Goal: Task Accomplishment & Management: Manage account settings

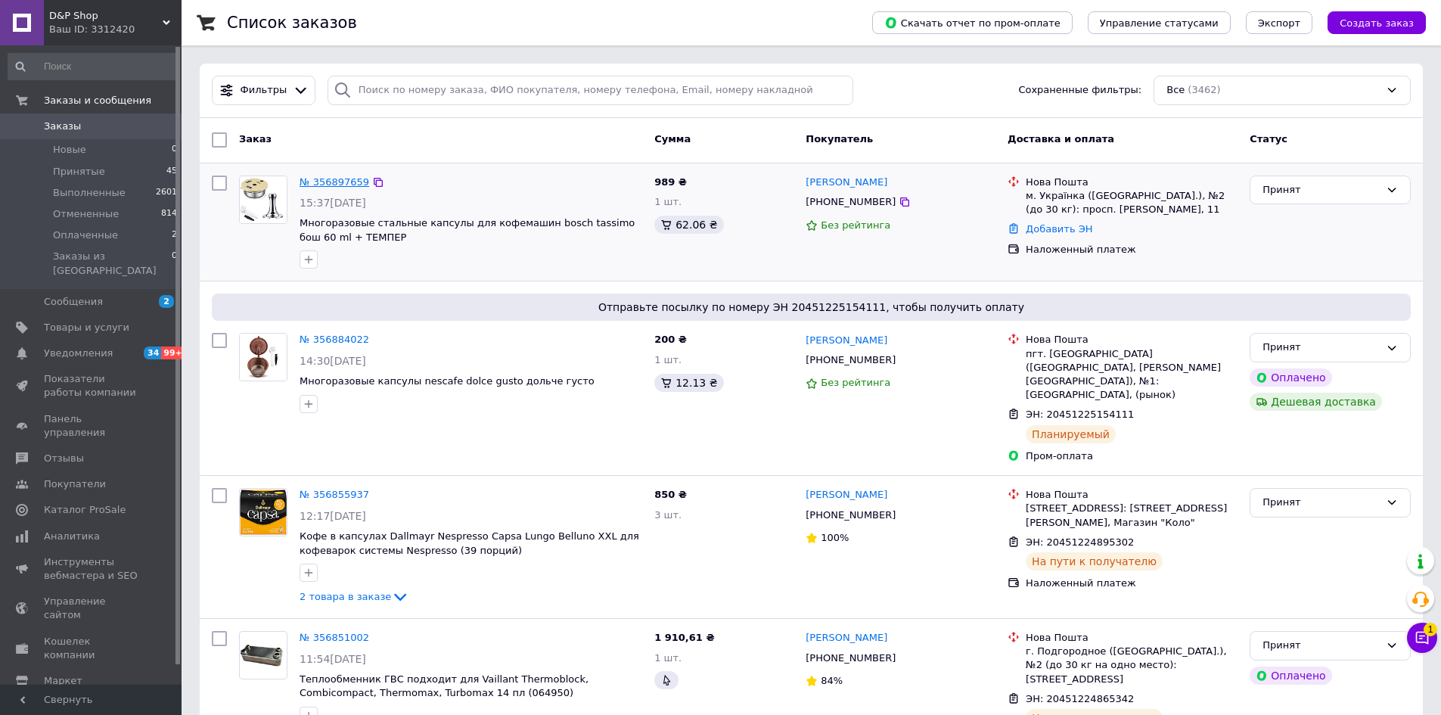
click at [327, 182] on link "№ 356897659" at bounding box center [334, 181] width 70 height 11
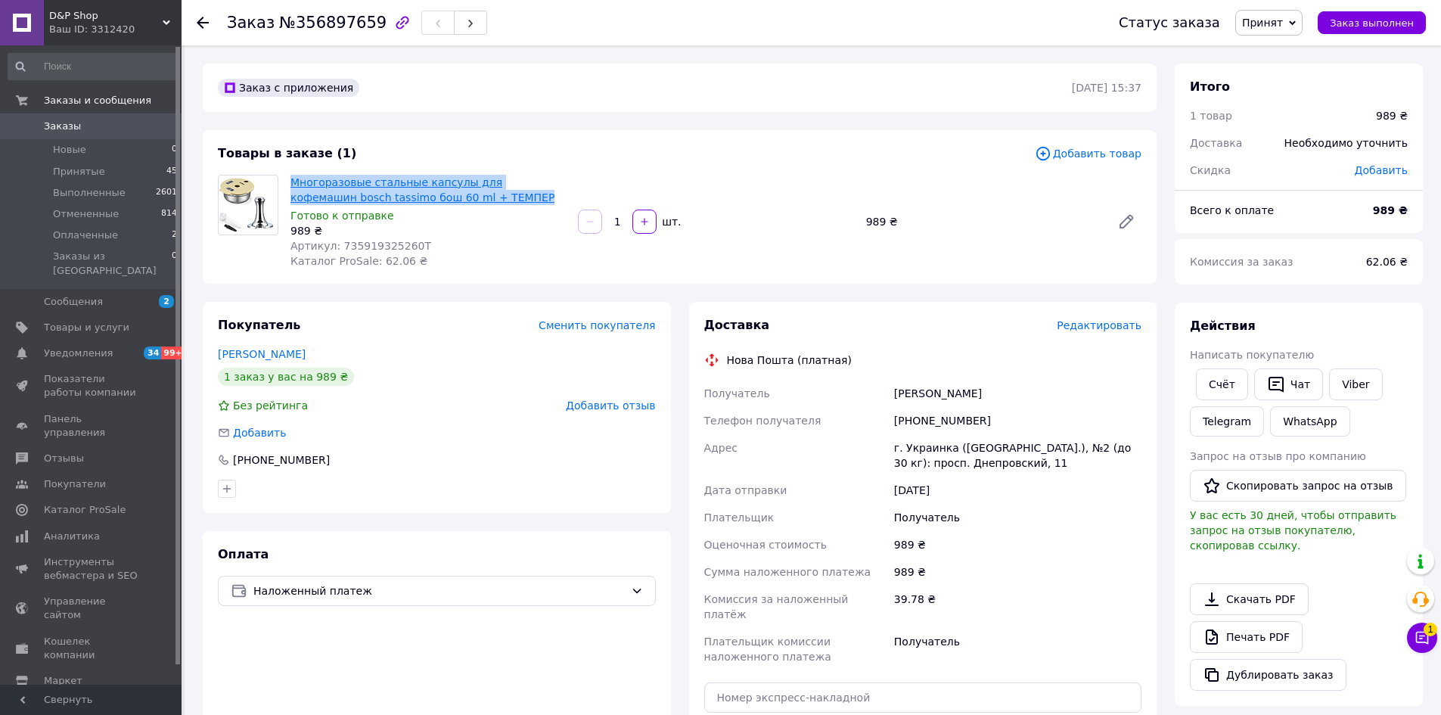
drag, startPoint x: 454, startPoint y: 197, endPoint x: 293, endPoint y: 175, distance: 161.8
click at [293, 175] on span "Многоразовые стальные капсулы для кофемашин bosch tassimo бош 60 ml + ТЕМПЕР" at bounding box center [427, 190] width 275 height 30
copy link "Многоразовые стальные капсулы для кофемашин bosch tassimo бош 60 ml + ТЕМПЕР"
drag, startPoint x: 992, startPoint y: 414, endPoint x: 915, endPoint y: 418, distance: 77.2
click at [915, 418] on div "[PHONE_NUMBER]" at bounding box center [1017, 420] width 253 height 27
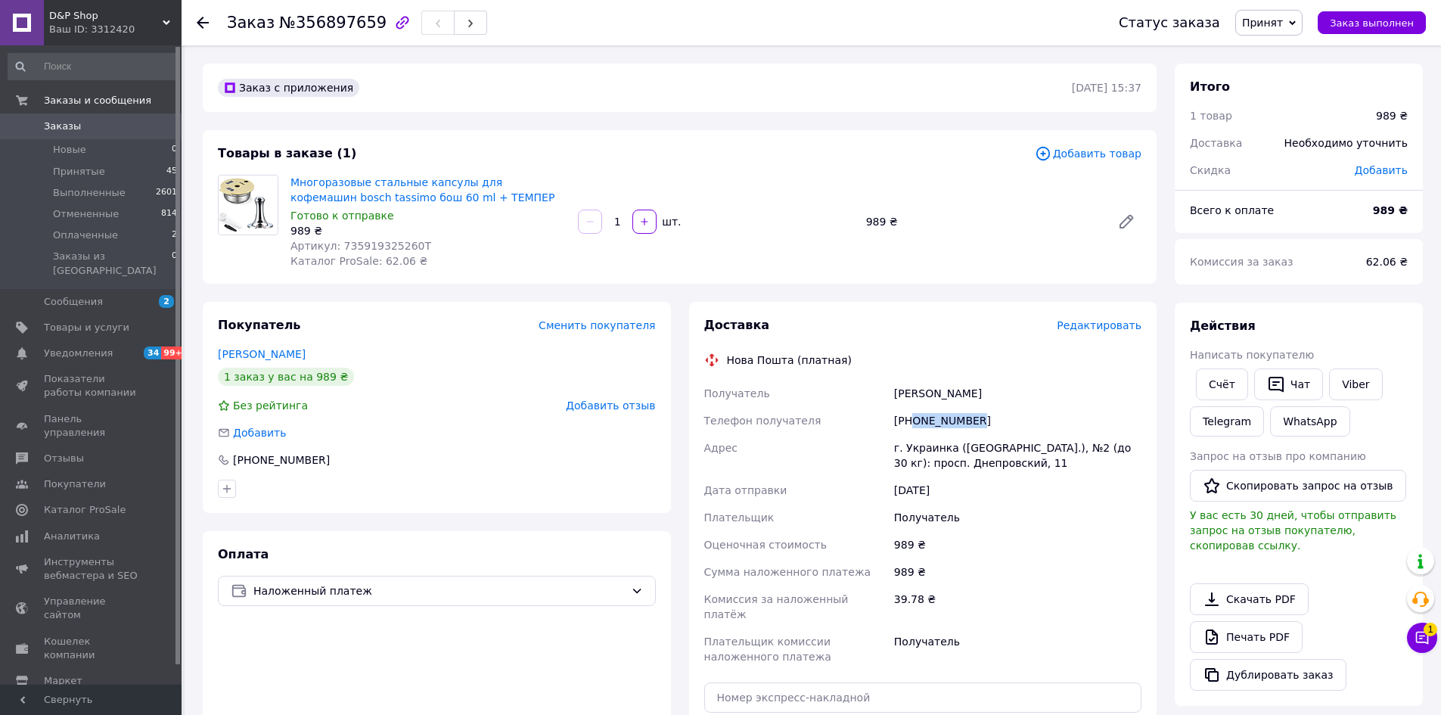
copy div "0969129316"
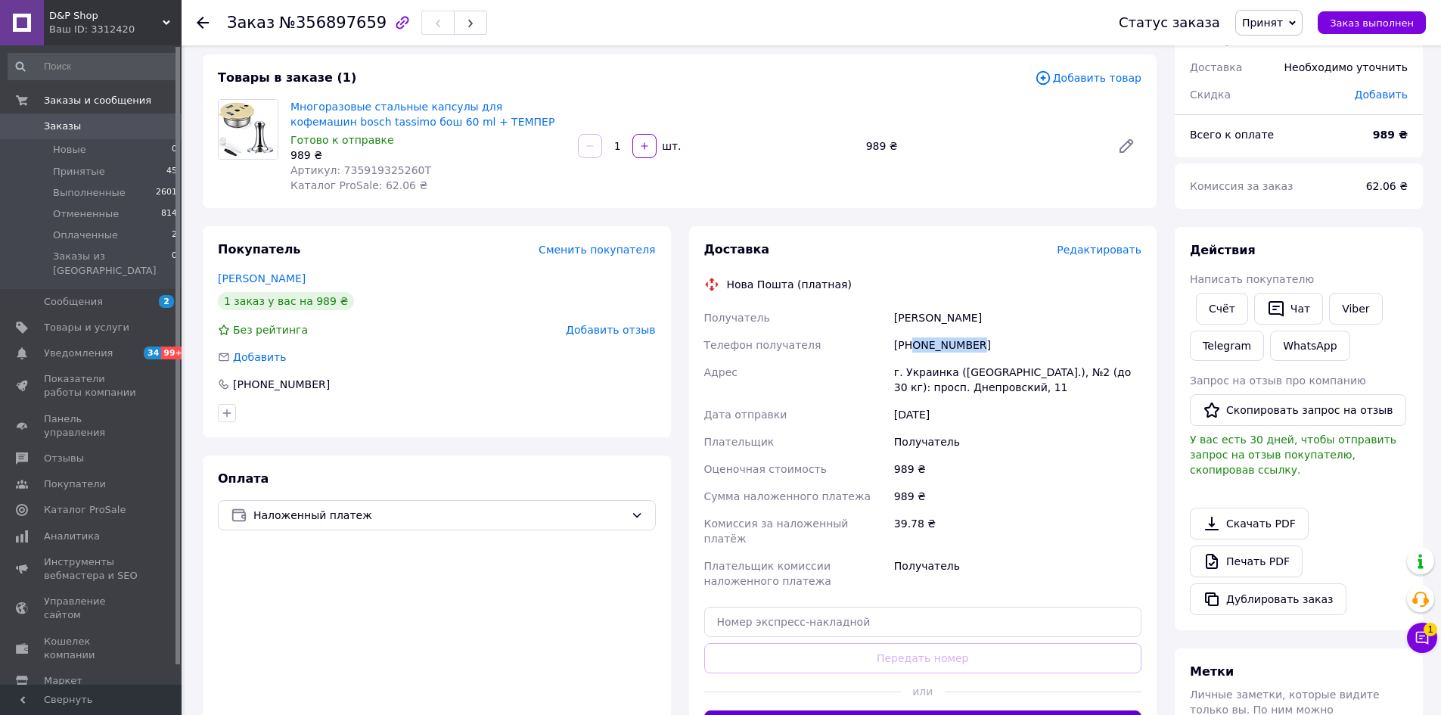
click at [1005, 710] on button "Сгенерировать ЭН" at bounding box center [923, 725] width 438 height 30
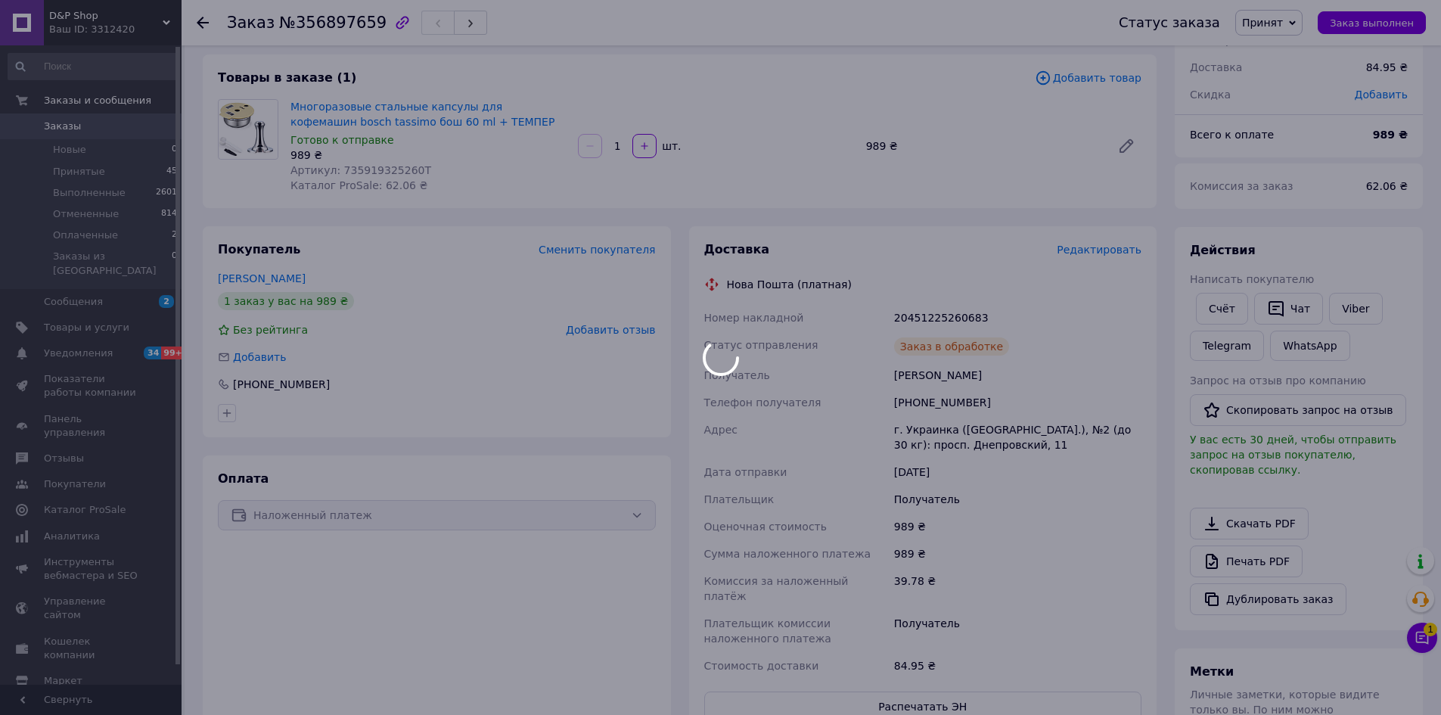
click at [1016, 204] on div at bounding box center [720, 357] width 1441 height 715
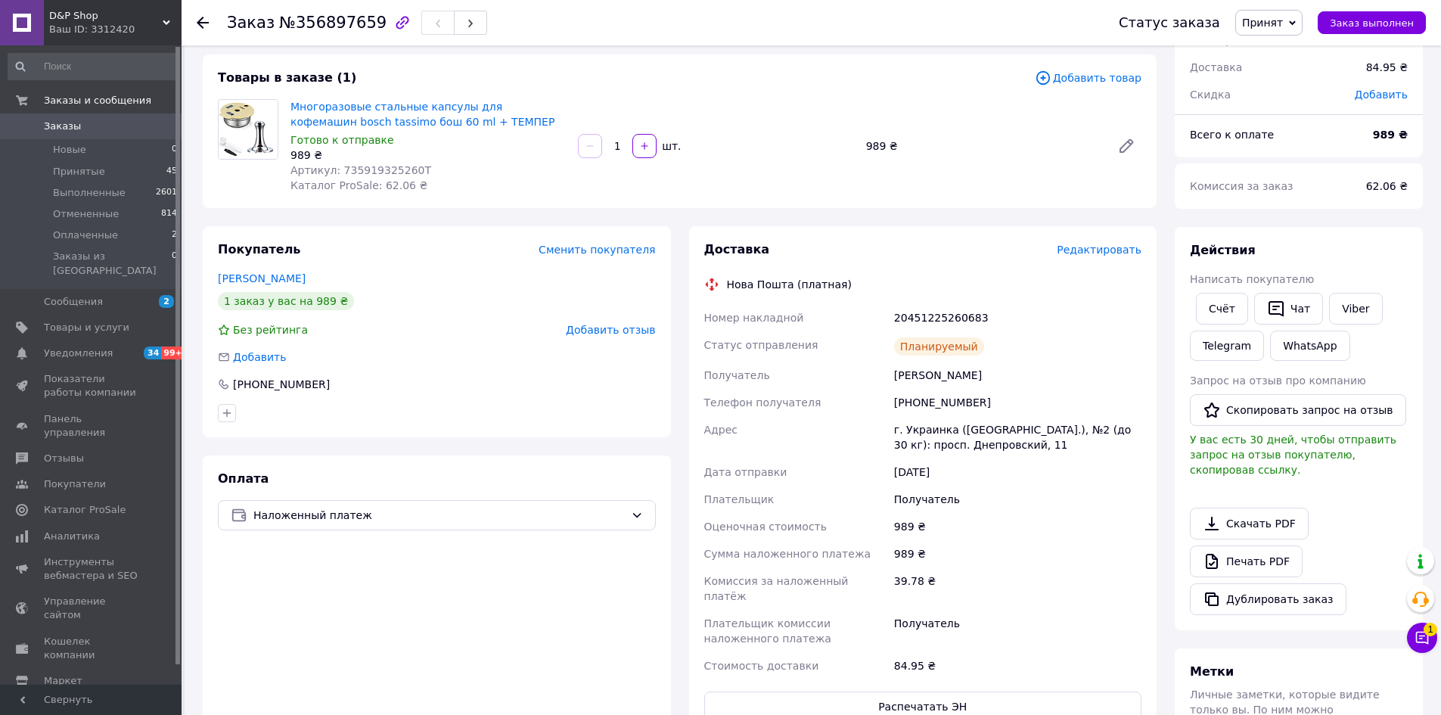
click at [1047, 334] on div "Планируемый" at bounding box center [1017, 346] width 253 height 30
drag, startPoint x: 993, startPoint y: 312, endPoint x: 895, endPoint y: 306, distance: 98.5
click at [895, 306] on div "20451225260683" at bounding box center [1017, 317] width 253 height 27
copy div "20451225260683"
drag, startPoint x: 843, startPoint y: 475, endPoint x: 63, endPoint y: 312, distance: 797.3
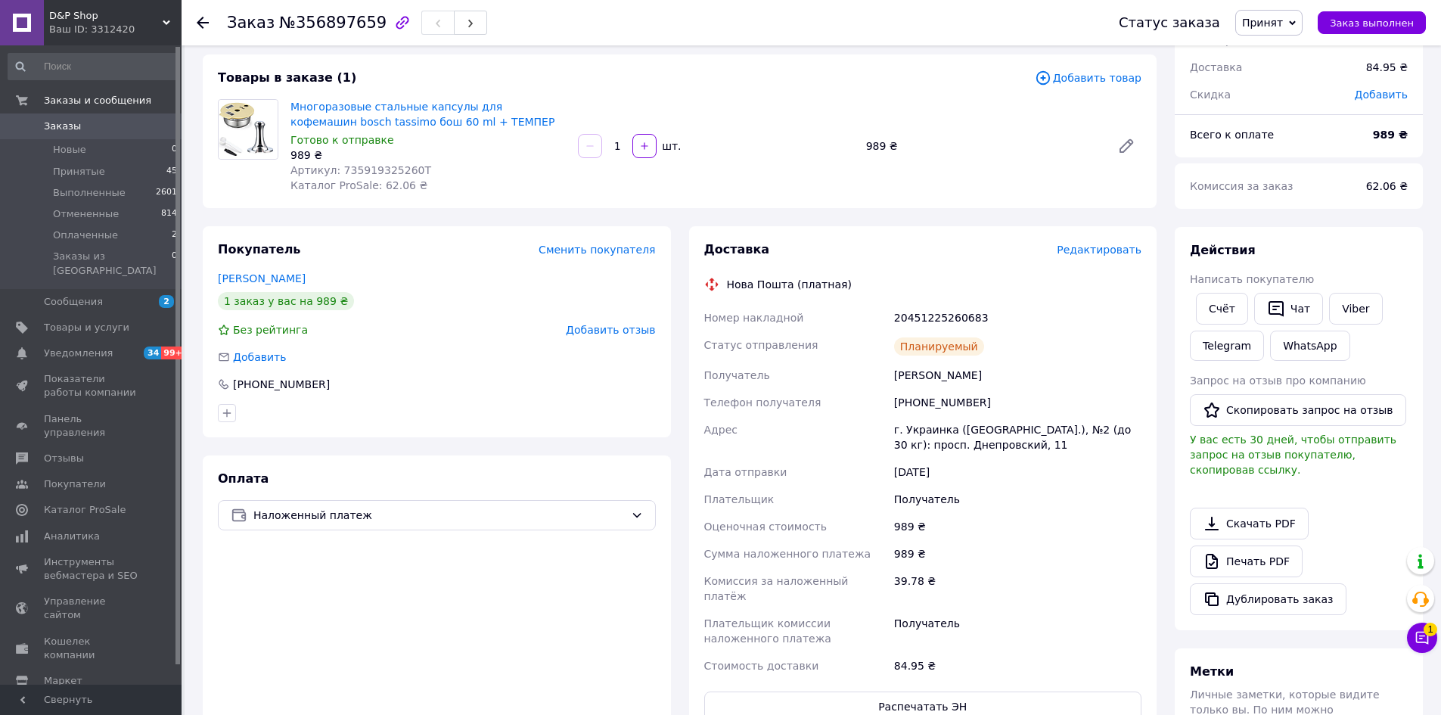
click at [840, 475] on div "Дата отправки" at bounding box center [796, 471] width 190 height 27
click at [78, 121] on span "Заказы" at bounding box center [92, 126] width 96 height 14
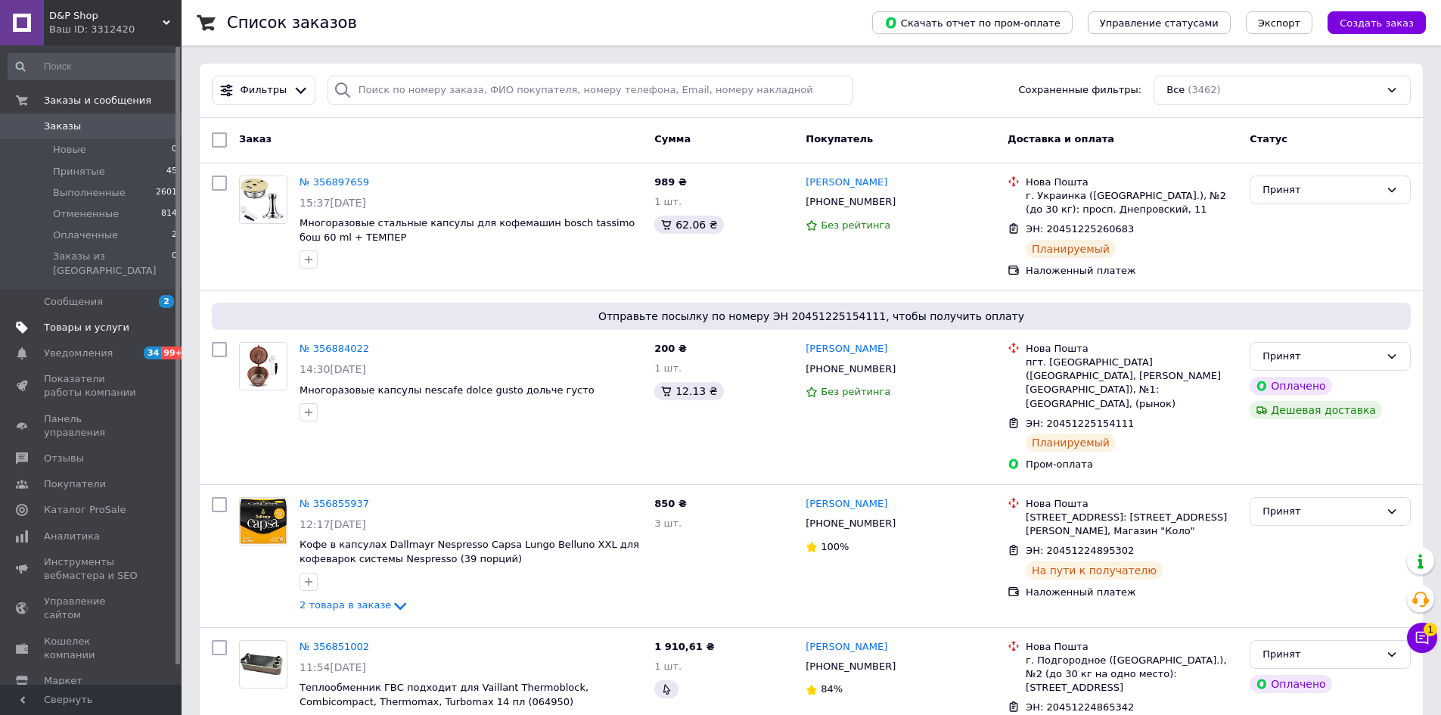
click at [87, 321] on span "Товары и услуги" at bounding box center [86, 328] width 85 height 14
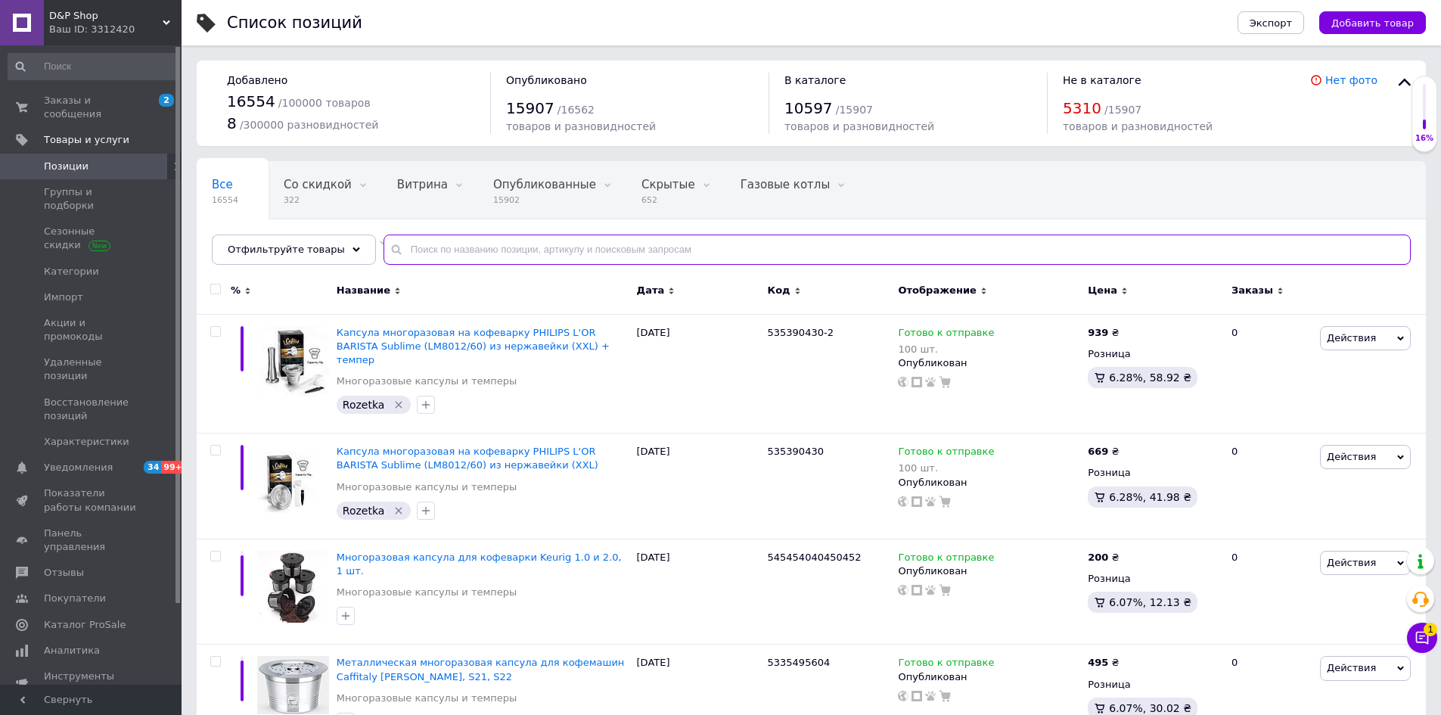
click at [436, 245] on input "text" at bounding box center [896, 249] width 1027 height 30
type input "delta q"
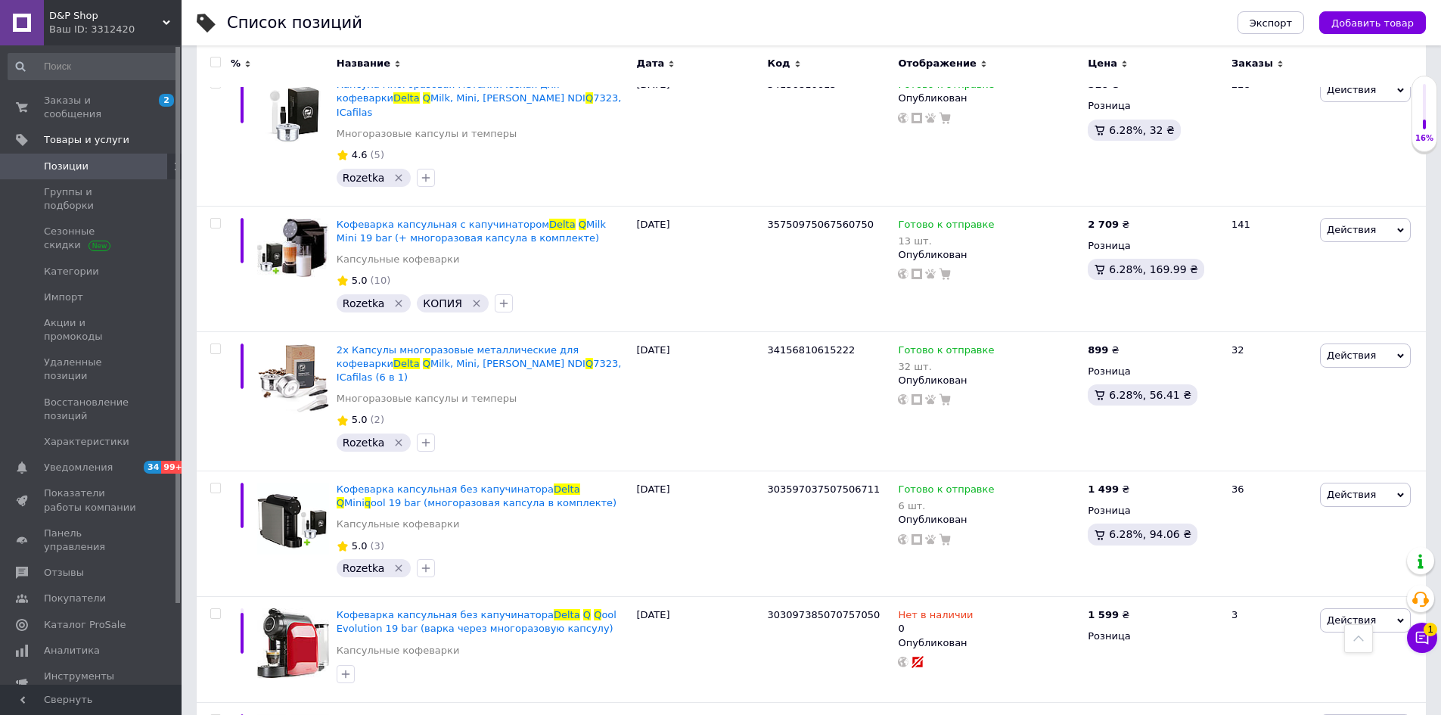
scroll to position [1914, 0]
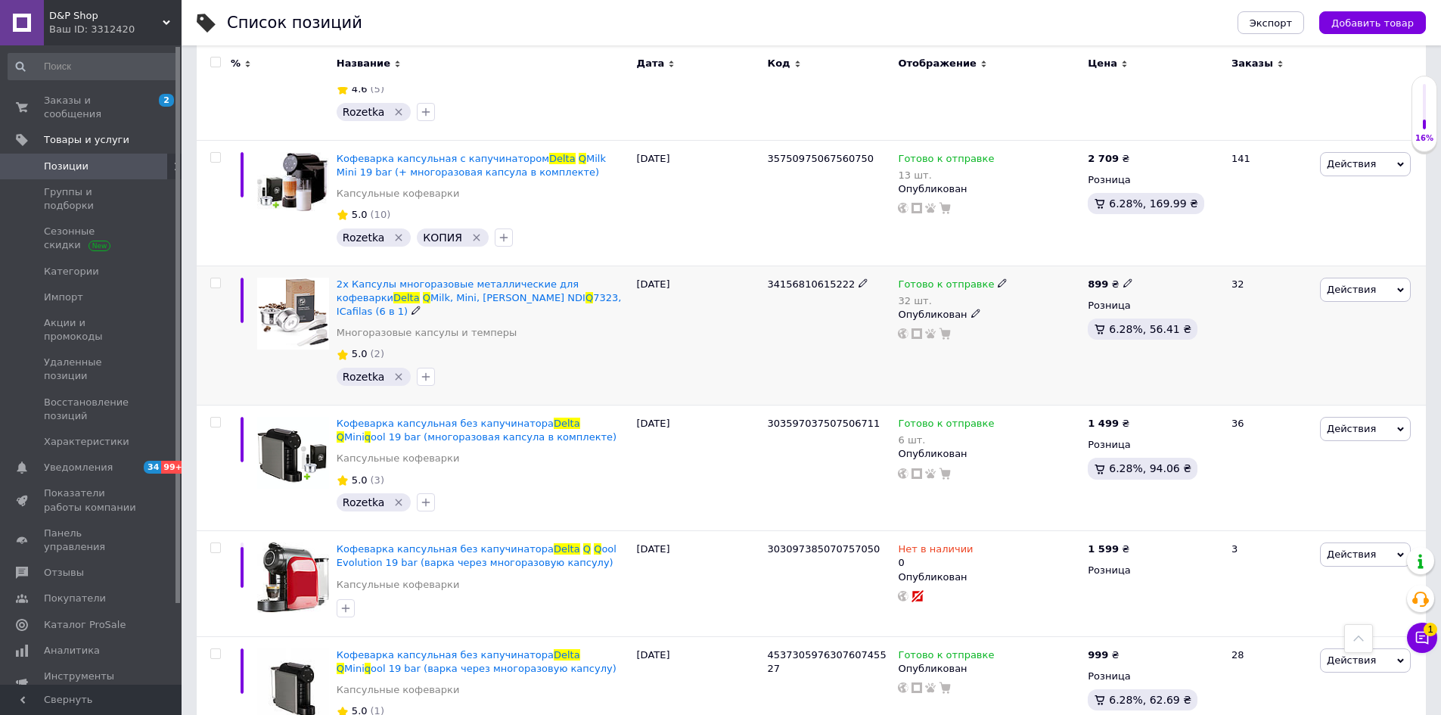
click at [1123, 278] on icon at bounding box center [1127, 282] width 9 height 9
drag, startPoint x: 1183, startPoint y: 219, endPoint x: 1134, endPoint y: 206, distance: 50.3
click at [1134, 222] on div "Цена 899 Валюта ₴ $ € CHF £ ¥ PLN ₸ MDL HUF KGS CN¥ TRY ₩ lei" at bounding box center [1234, 285] width 206 height 126
type input "880"
click at [1044, 299] on div "Комиссия за заказ" at bounding box center [988, 280] width 182 height 39
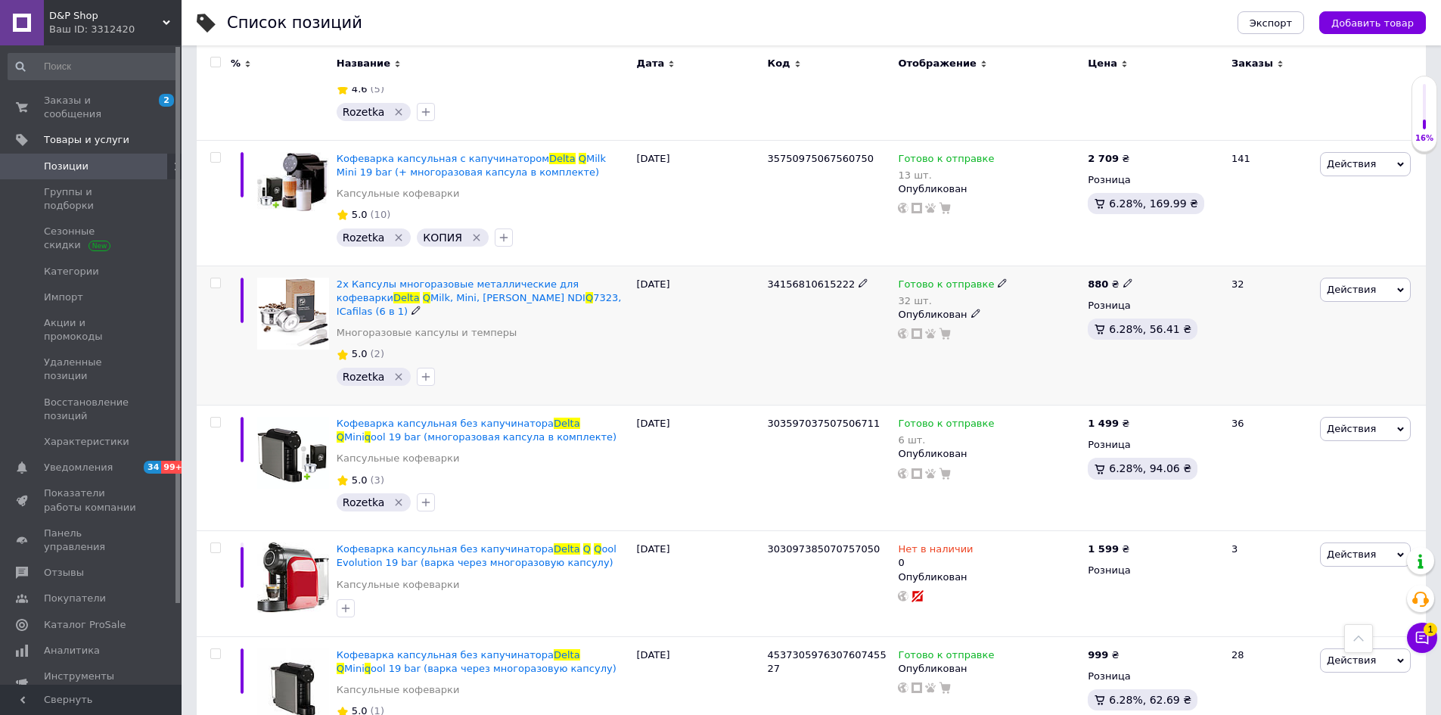
click at [1395, 278] on span "Действия" at bounding box center [1365, 290] width 91 height 24
click at [1279, 350] on li "Копировать" at bounding box center [1302, 360] width 215 height 21
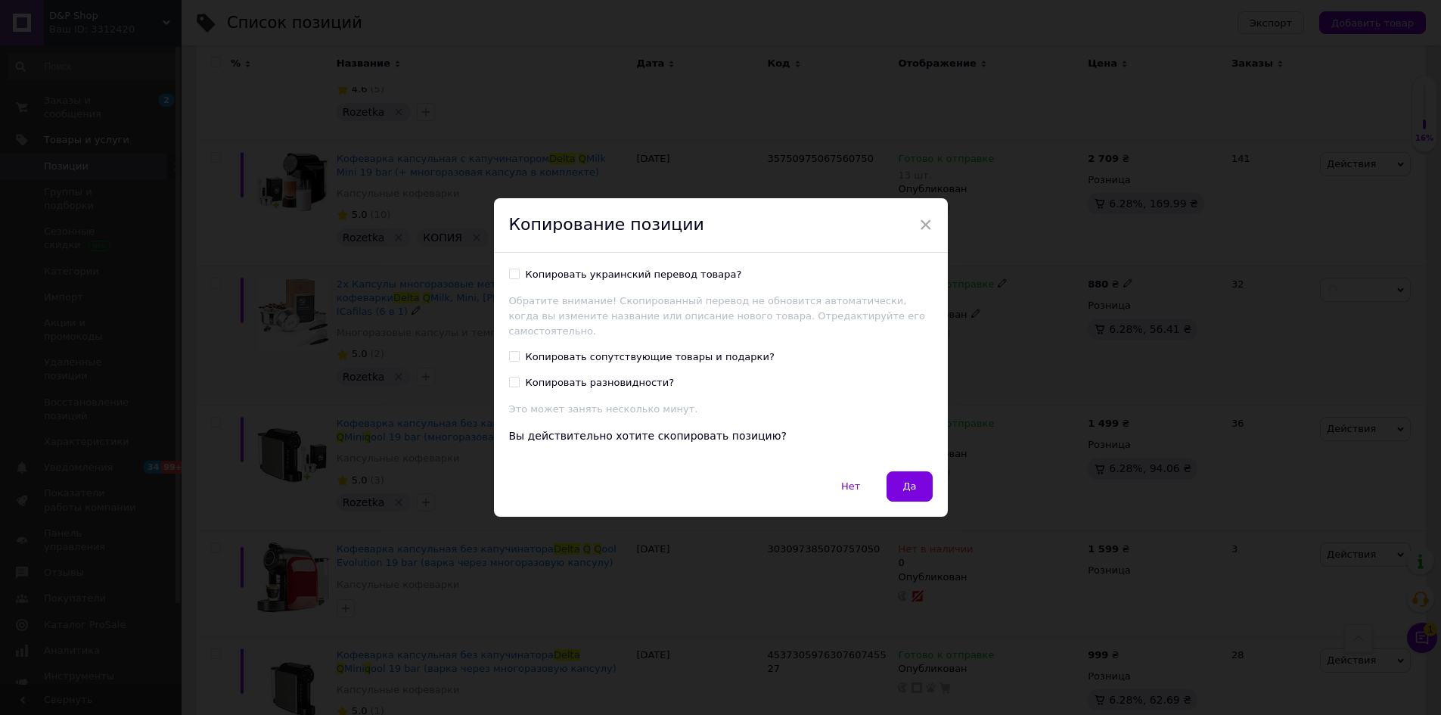
scroll to position [1853, 0]
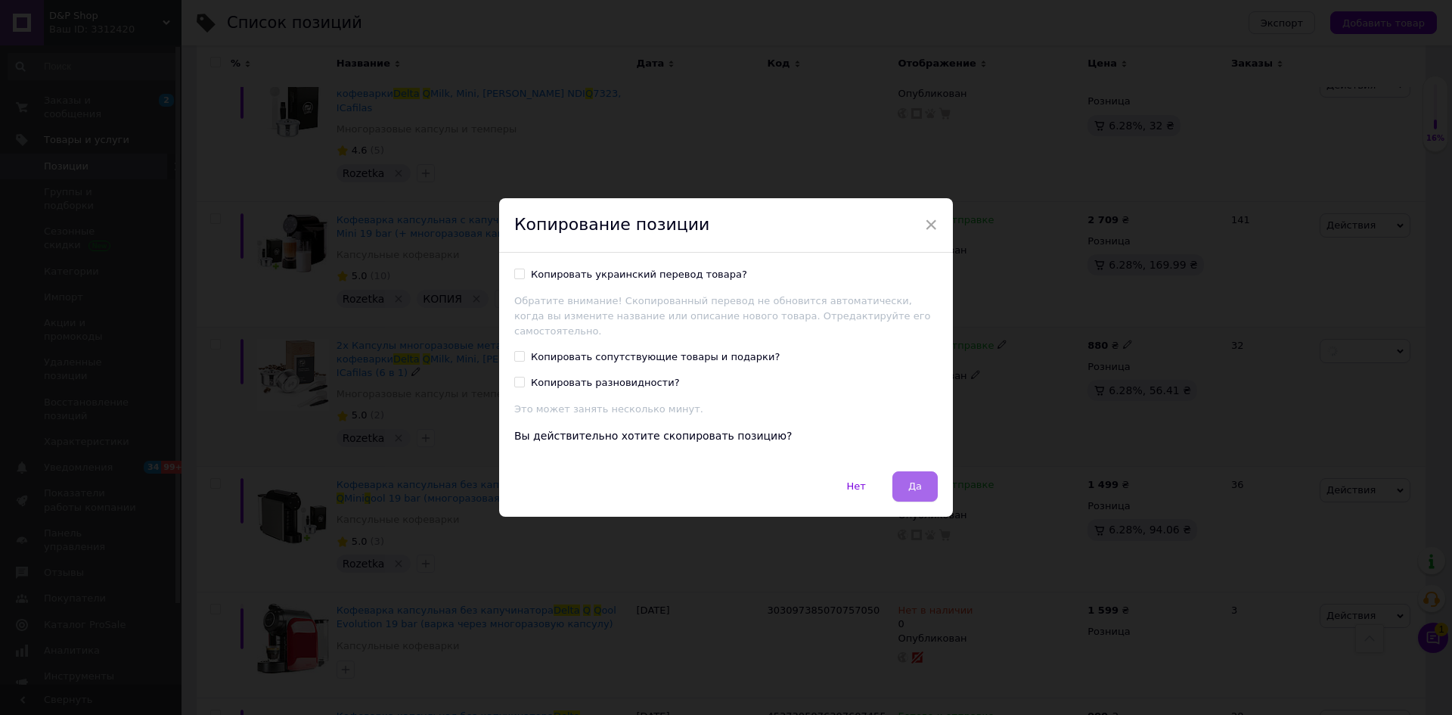
click at [910, 490] on button "Да" at bounding box center [914, 486] width 45 height 30
